Goal: Information Seeking & Learning: Learn about a topic

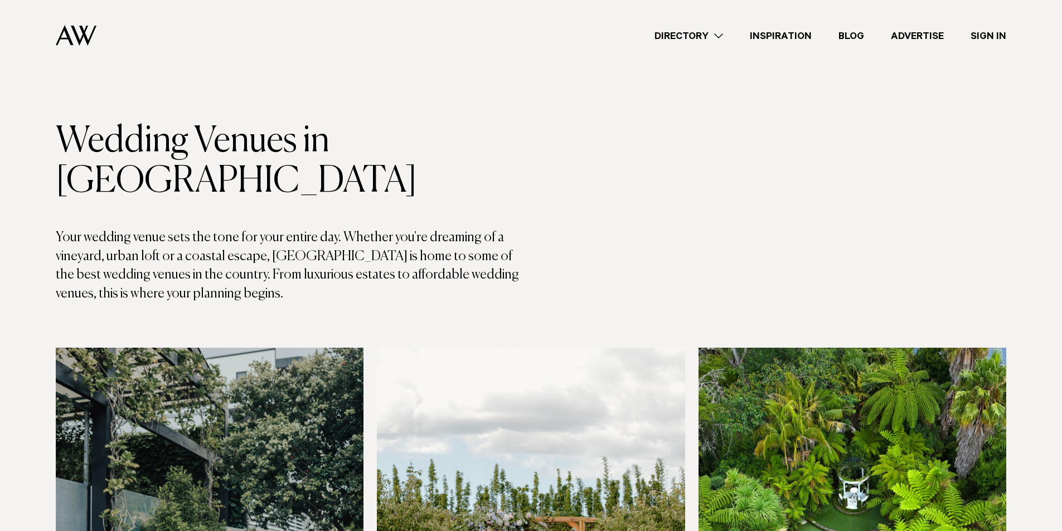
scroll to position [279, 0]
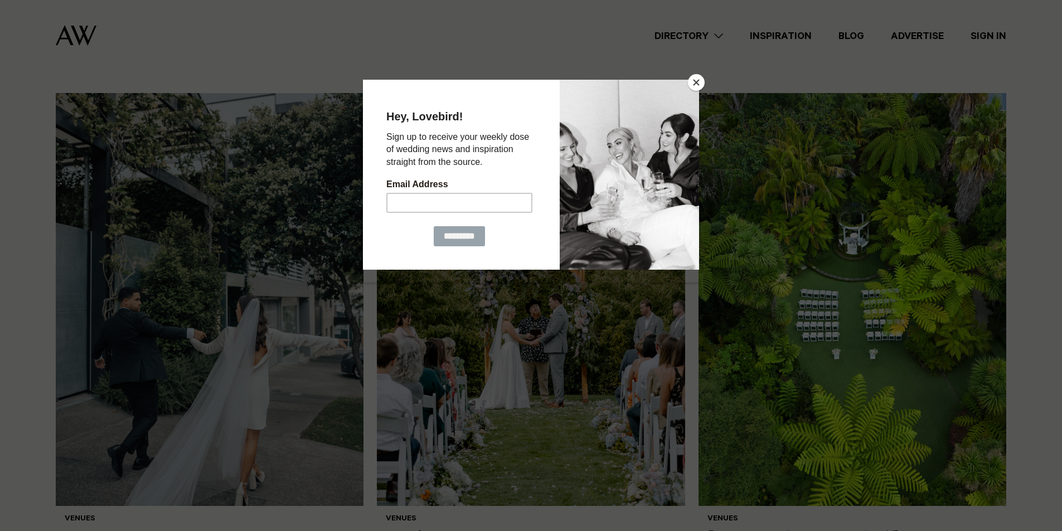
click at [695, 76] on button "Close" at bounding box center [696, 82] width 17 height 17
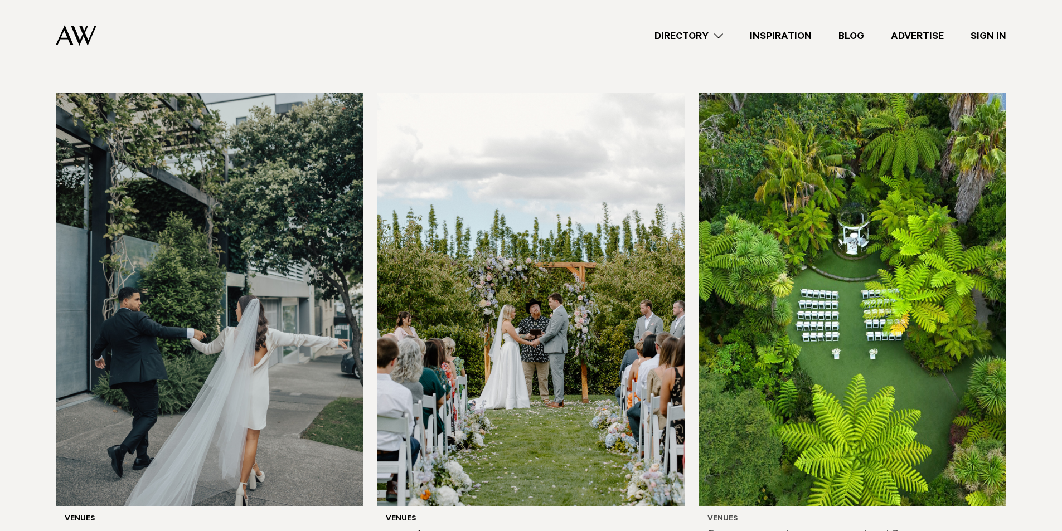
drag, startPoint x: 670, startPoint y: 284, endPoint x: 930, endPoint y: 471, distance: 320.4
click at [929, 506] on div "Venues Tui Hills" at bounding box center [853, 533] width 308 height 55
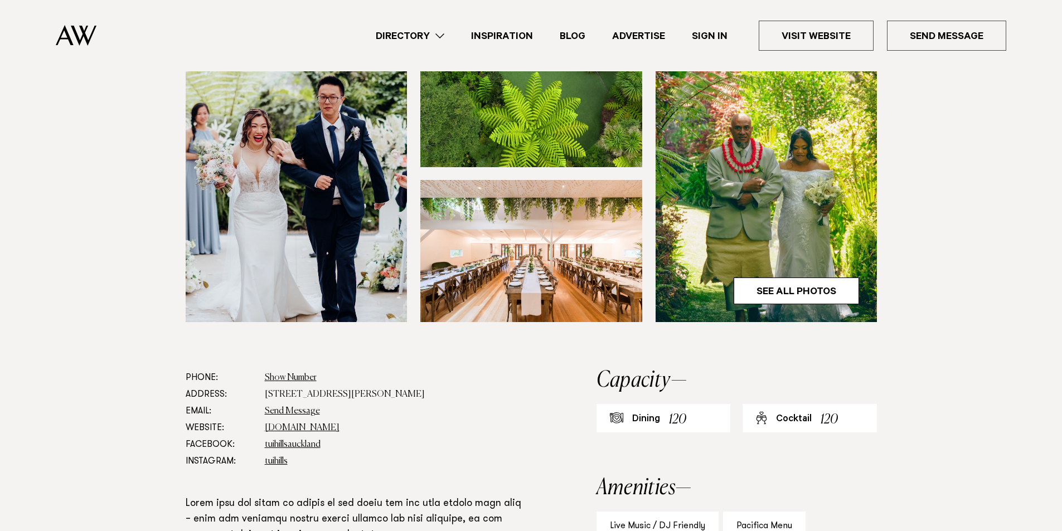
scroll to position [334, 0]
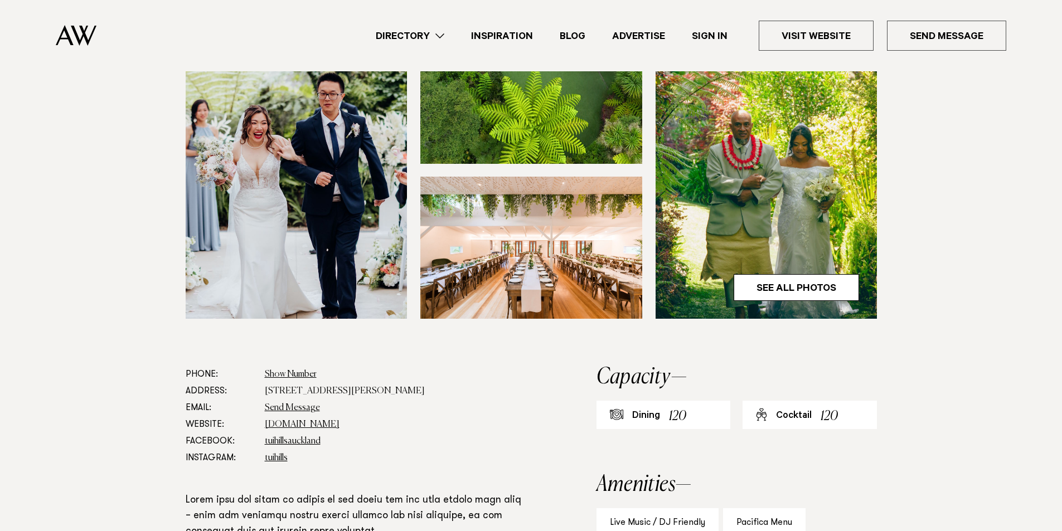
click at [414, 41] on link "Directory" at bounding box center [409, 35] width 95 height 15
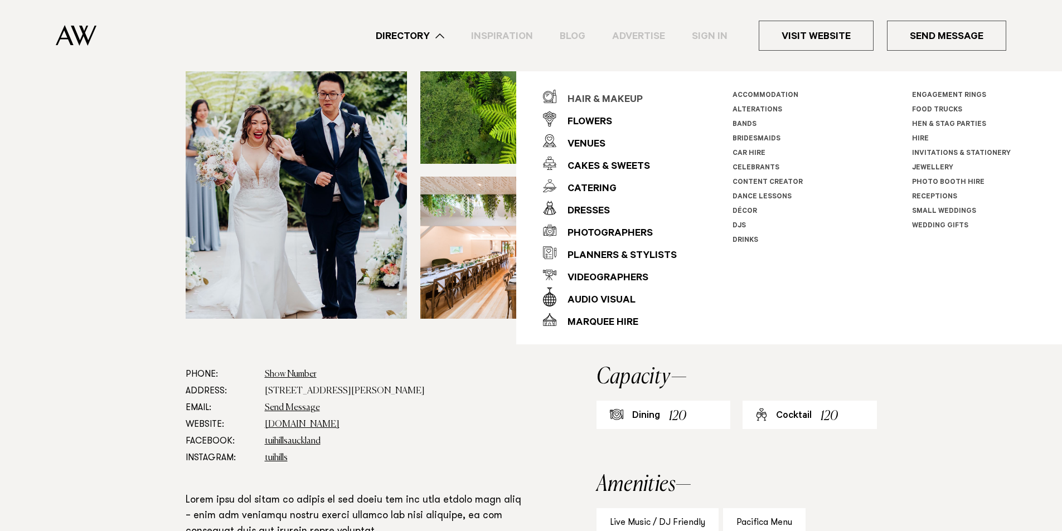
click at [618, 92] on div "Hair & Makeup" at bounding box center [599, 100] width 86 height 22
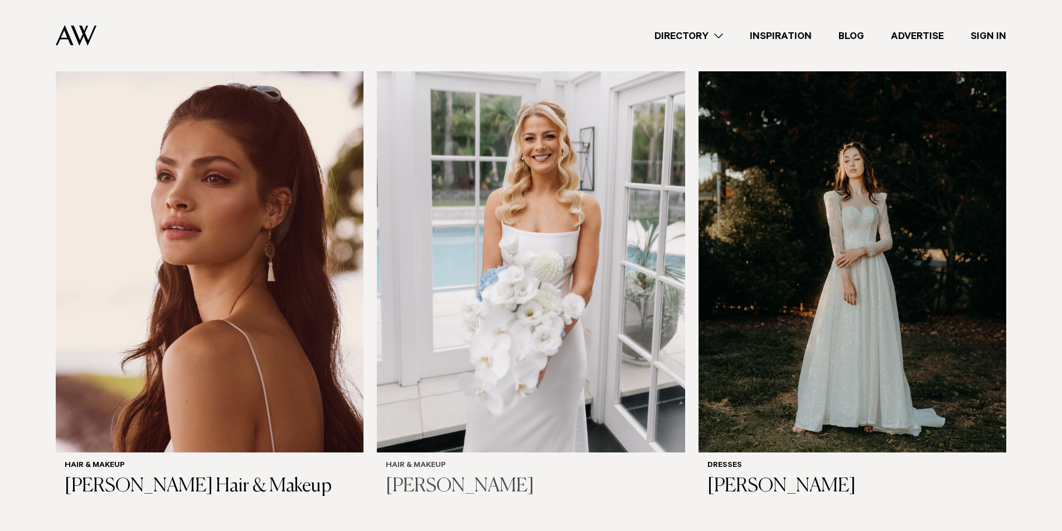
scroll to position [373, 0]
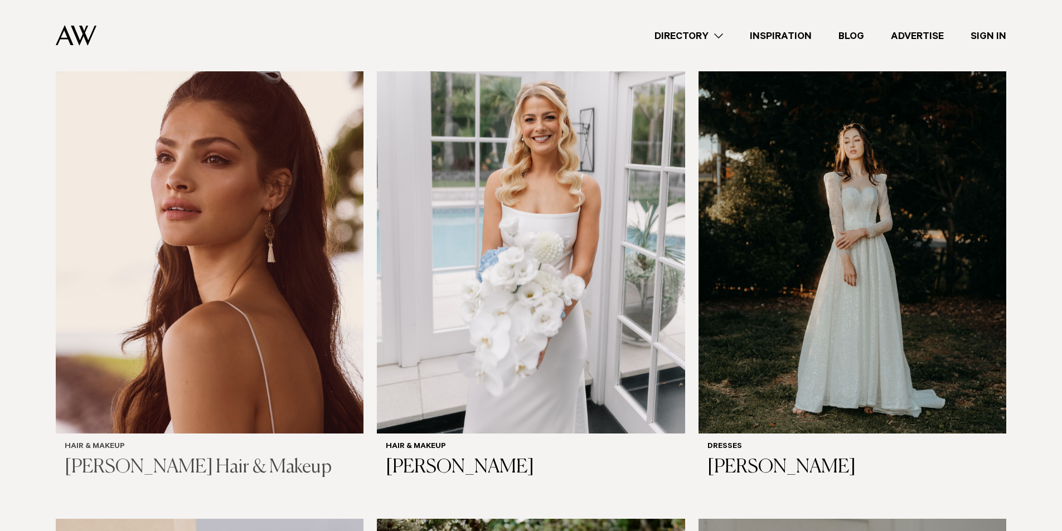
click at [234, 253] on img at bounding box center [210, 227] width 308 height 413
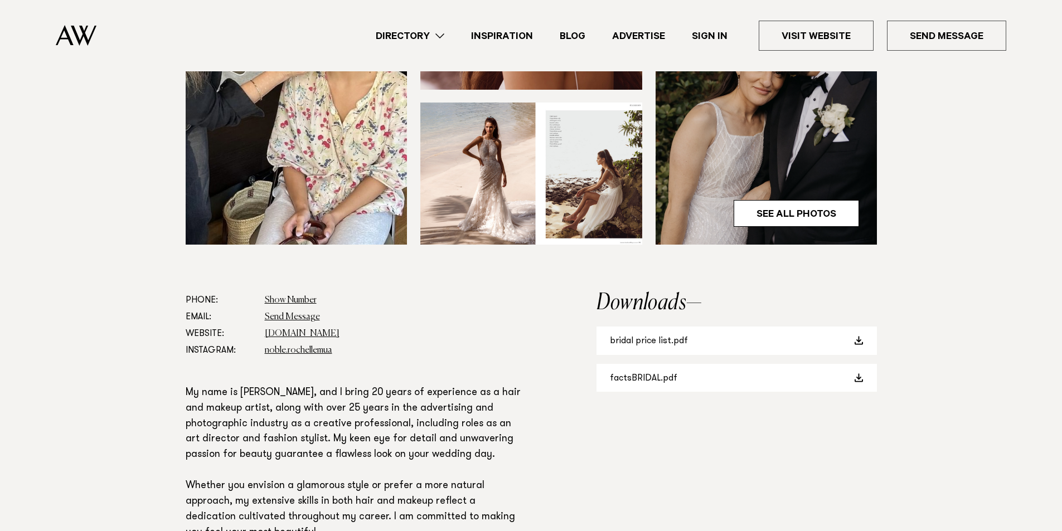
scroll to position [446, 0]
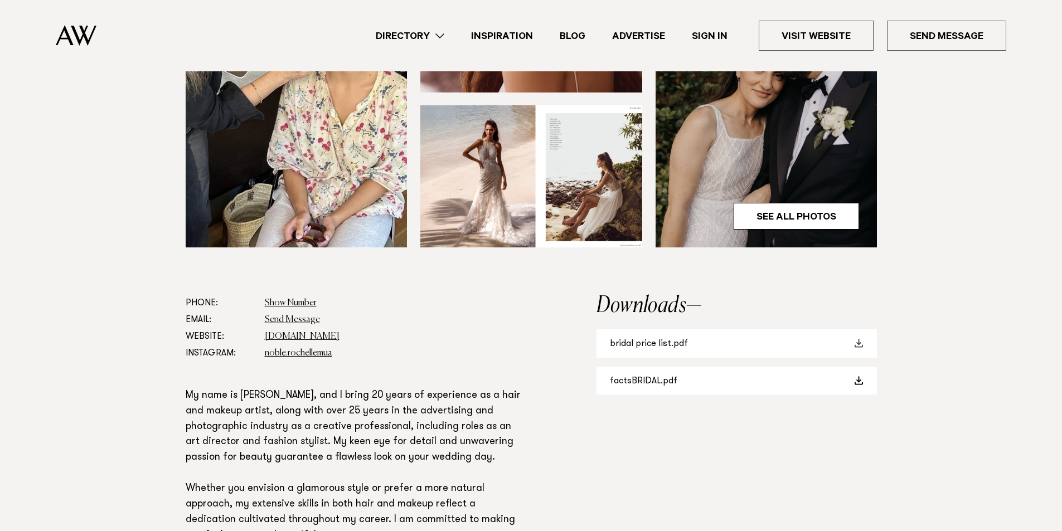
click at [641, 336] on link "bridal price list.pdf" at bounding box center [737, 343] width 280 height 28
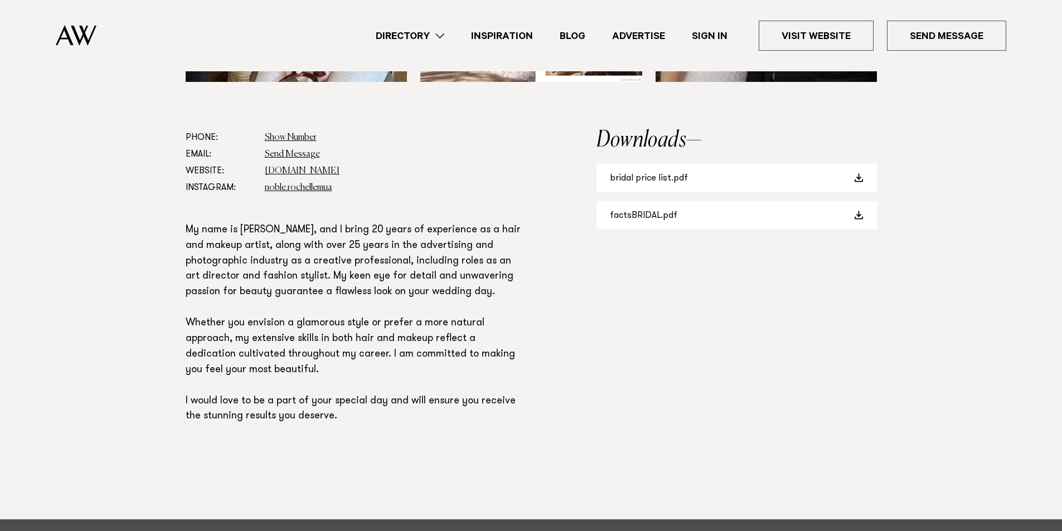
scroll to position [613, 0]
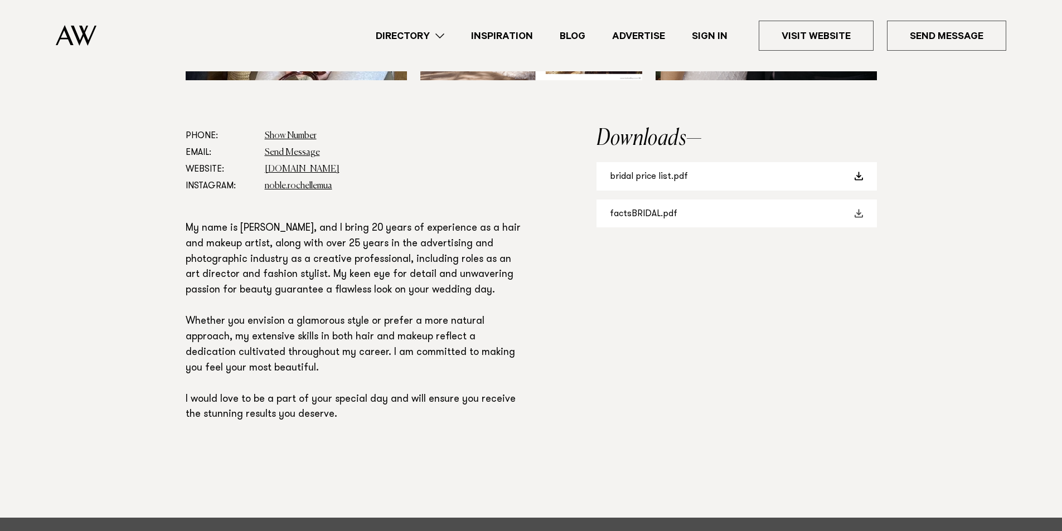
click at [644, 214] on link "factsBRIDAL.pdf" at bounding box center [737, 214] width 280 height 28
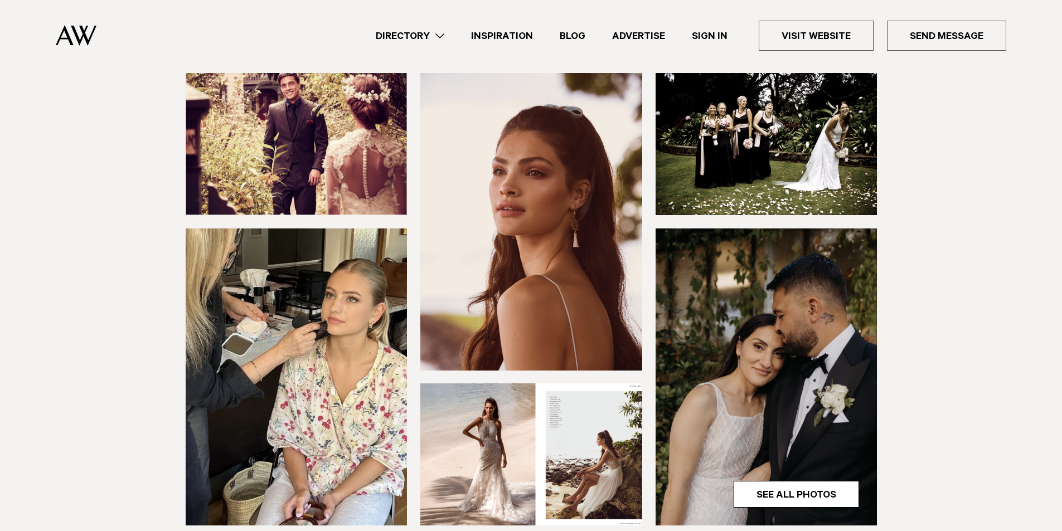
scroll to position [167, 0]
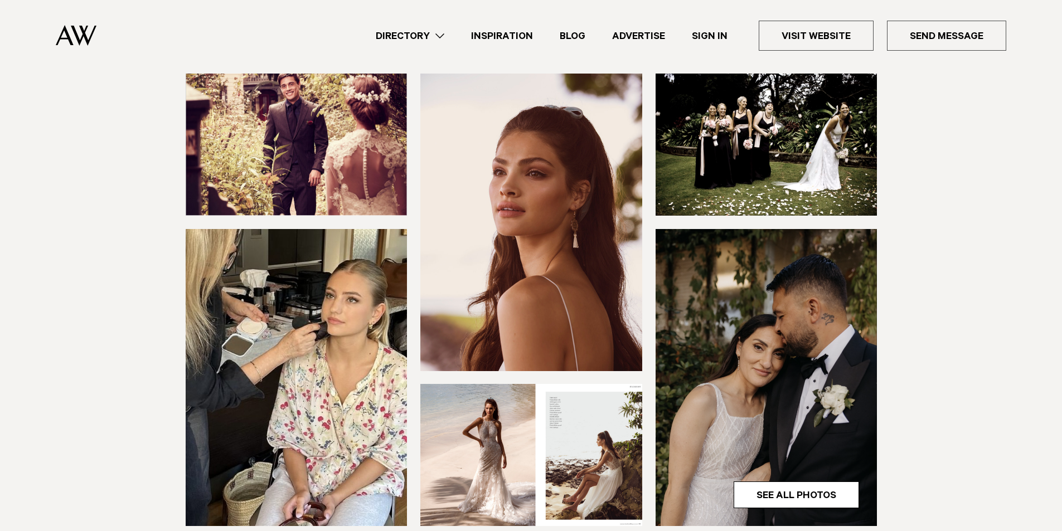
click at [414, 24] on ul "Directory Hair & Makeup Flowers Venues Cakes & Sweets" at bounding box center [684, 36] width 644 height 30
click at [404, 30] on link "Directory" at bounding box center [409, 35] width 95 height 15
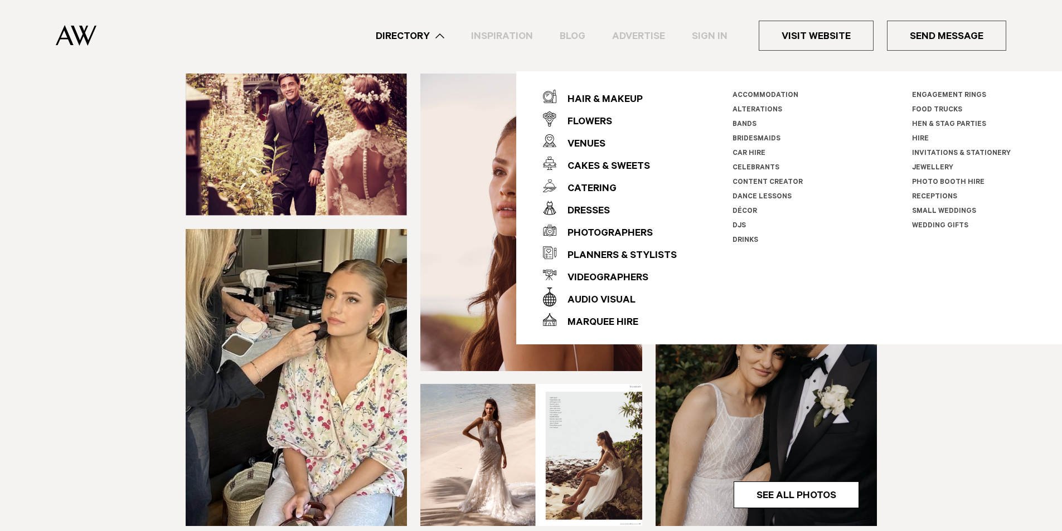
click at [956, 125] on link "Hen & Stag Parties" at bounding box center [949, 125] width 74 height 8
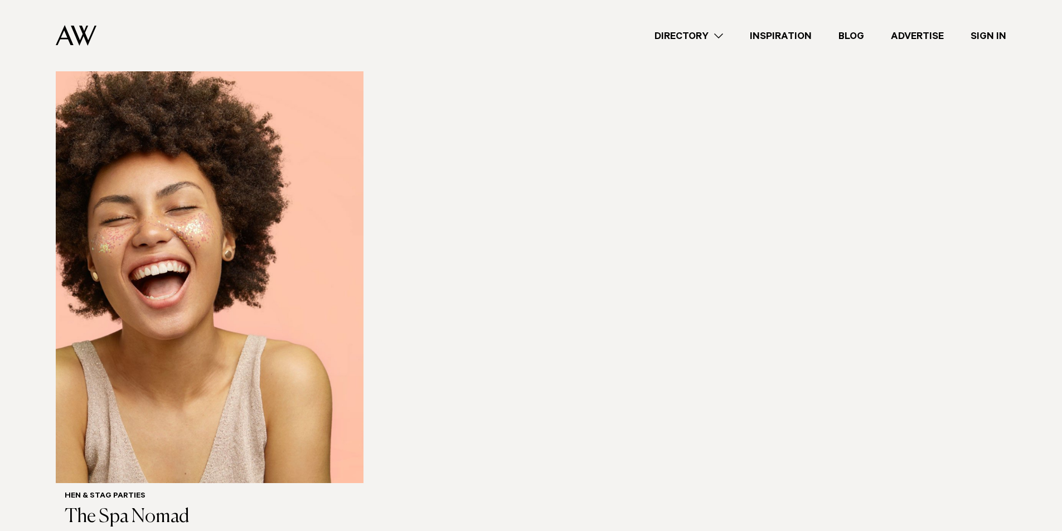
scroll to position [279, 0]
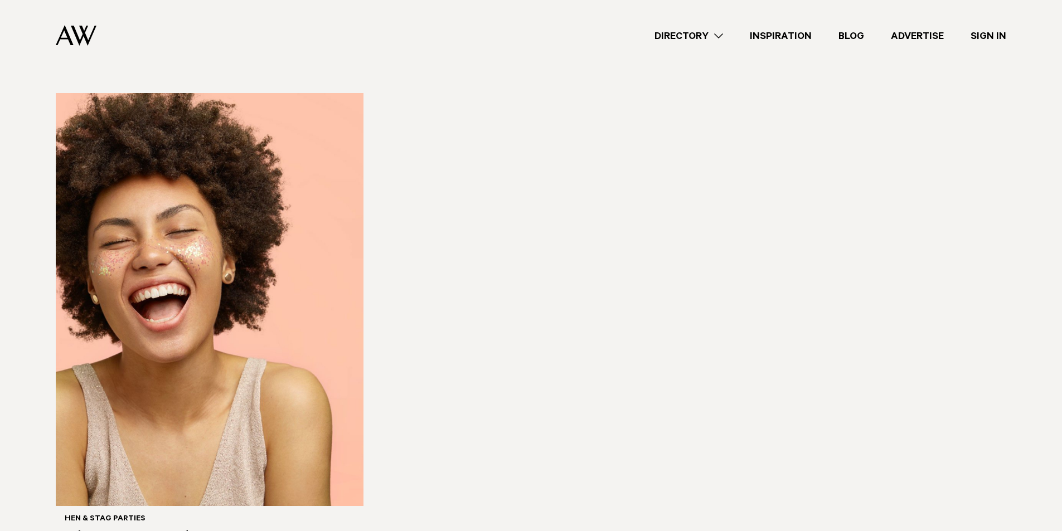
drag, startPoint x: 864, startPoint y: 142, endPoint x: 786, endPoint y: 75, distance: 102.4
click at [871, 65] on div "Directory Hair & Makeup Flowers Venues Cakes & Sweets" at bounding box center [555, 35] width 901 height 71
click at [704, 30] on link "Directory" at bounding box center [688, 35] width 95 height 15
